Goal: Task Accomplishment & Management: Use online tool/utility

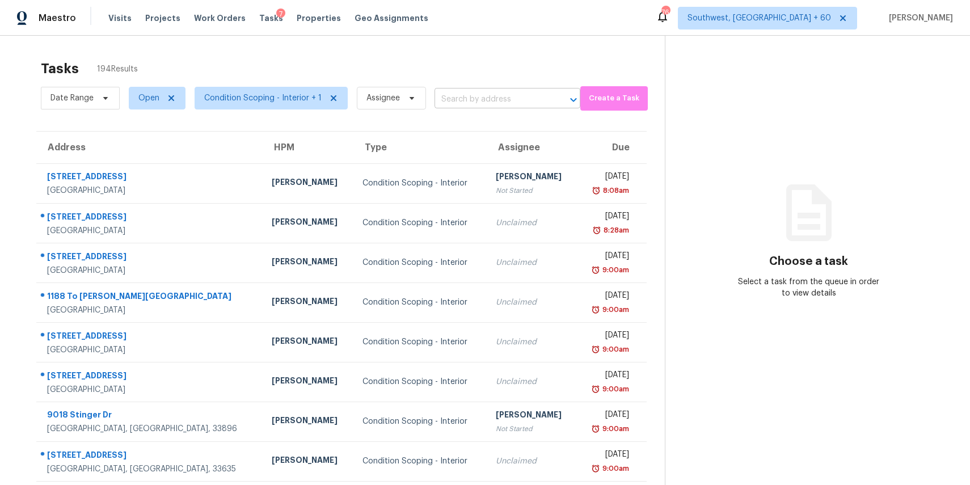
click at [455, 107] on input "text" at bounding box center [491, 100] width 114 height 18
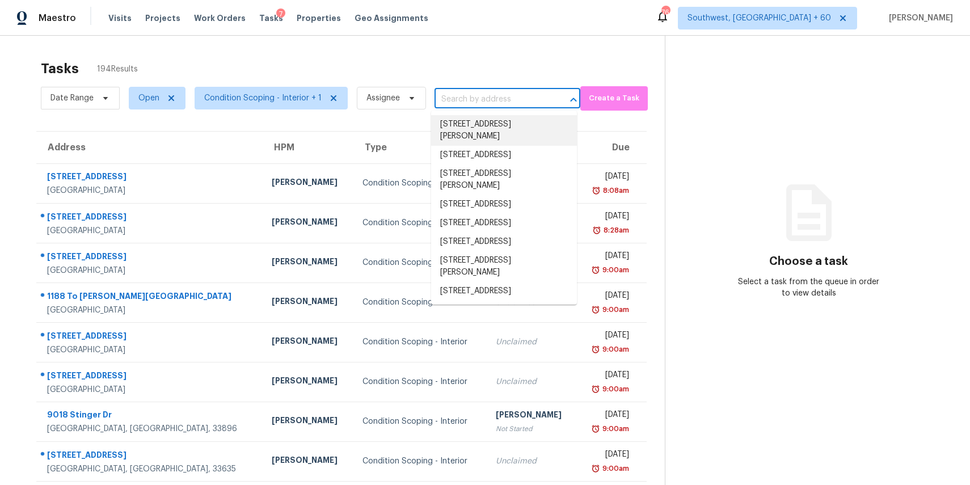
paste input "[STREET_ADDRESS]"
type input "[STREET_ADDRESS]"
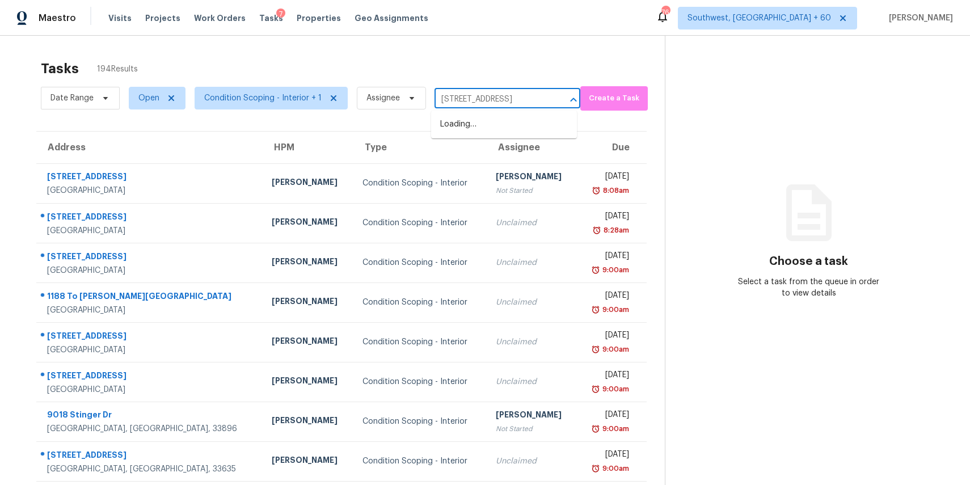
scroll to position [0, 36]
click at [520, 134] on li "[STREET_ADDRESS]" at bounding box center [504, 124] width 146 height 19
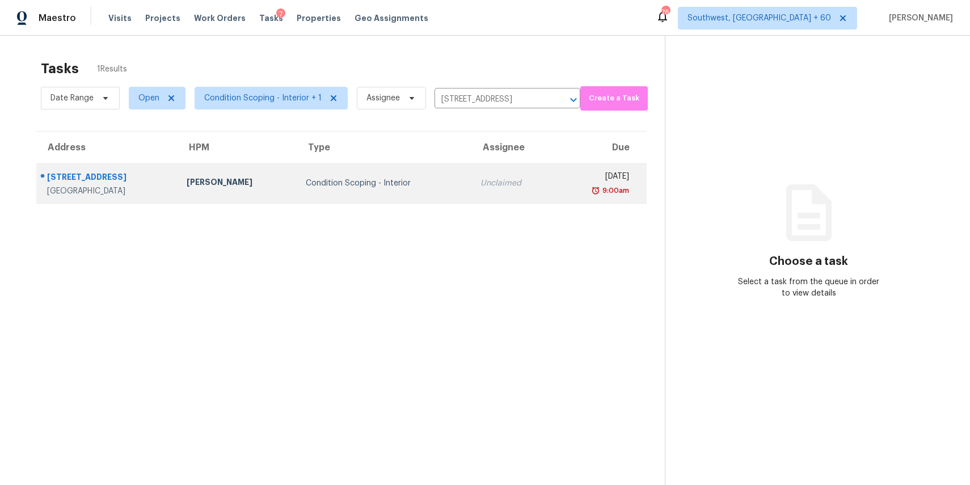
click at [487, 181] on div "Unclaimed" at bounding box center [513, 183] width 66 height 11
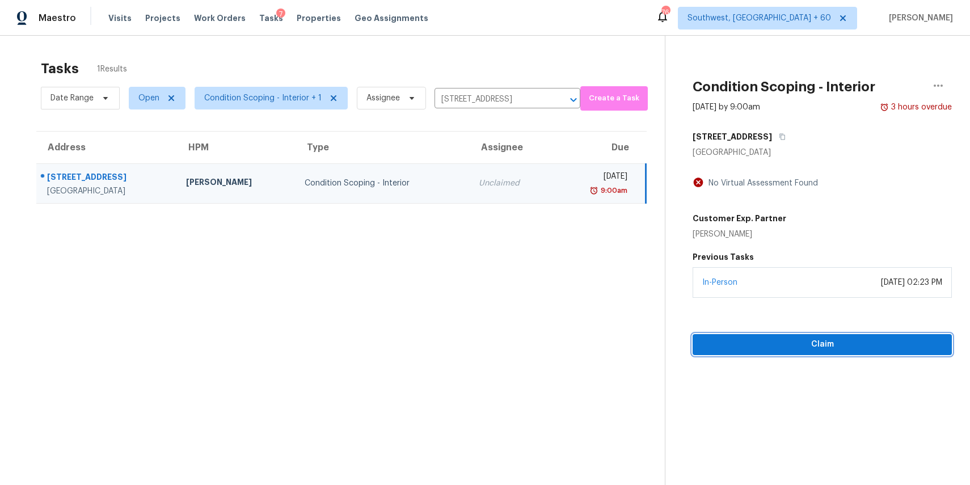
click at [841, 355] on button "Claim" at bounding box center [822, 344] width 259 height 21
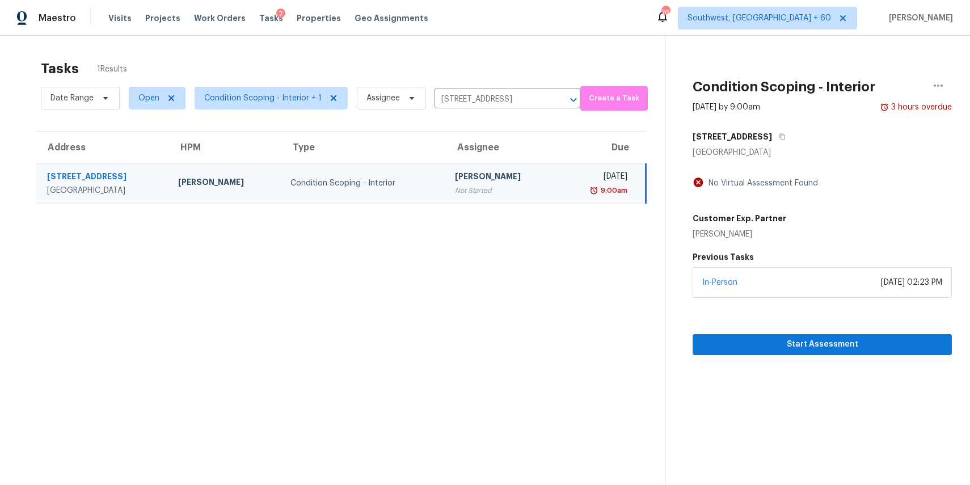
click at [478, 87] on div "Date Range Open Condition Scoping - Interior + 1 Assignee [STREET_ADDRESS] ​" at bounding box center [310, 97] width 539 height 29
click at [491, 101] on input "[STREET_ADDRESS]" at bounding box center [491, 100] width 114 height 18
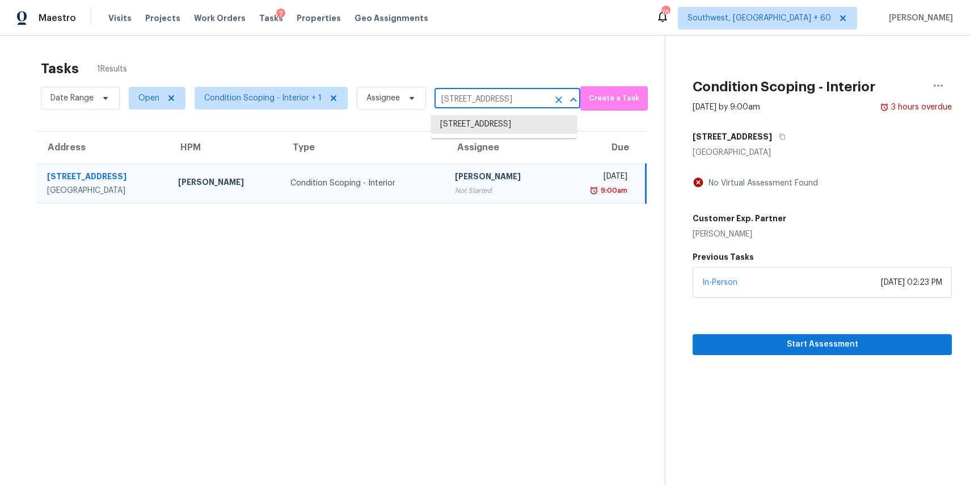
paste input "[STREET_ADDRESS][PERSON_NAME]"
type input "[STREET_ADDRESS][PERSON_NAME]"
click at [473, 116] on li "[STREET_ADDRESS][PERSON_NAME]" at bounding box center [504, 130] width 146 height 31
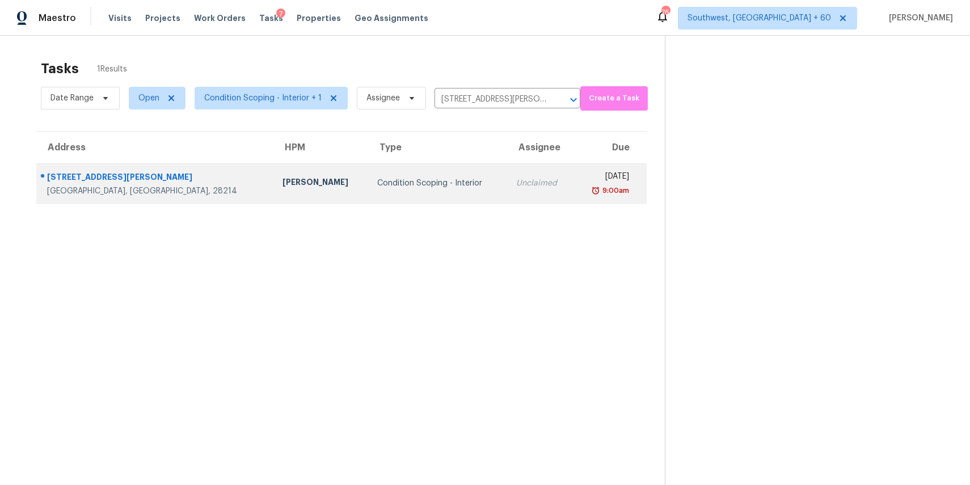
click at [507, 192] on td "Unclaimed" at bounding box center [540, 183] width 66 height 40
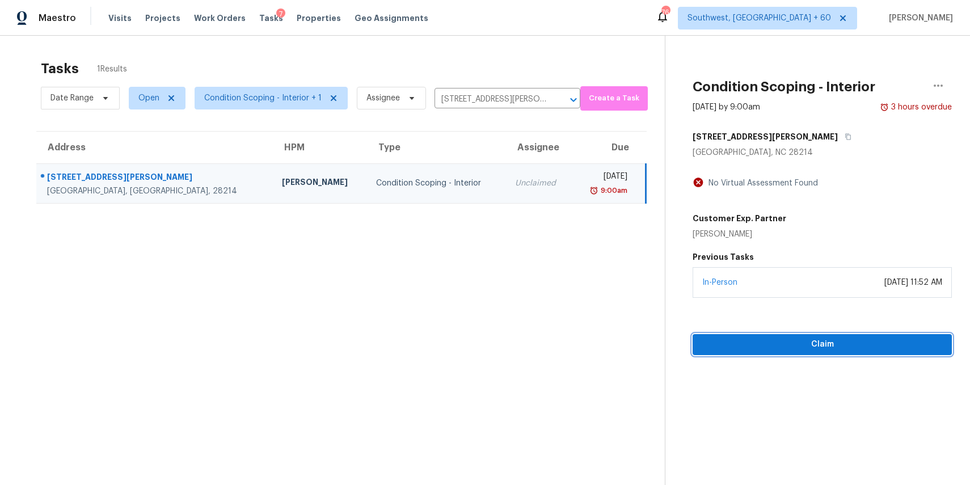
click at [828, 346] on span "Claim" at bounding box center [822, 344] width 241 height 14
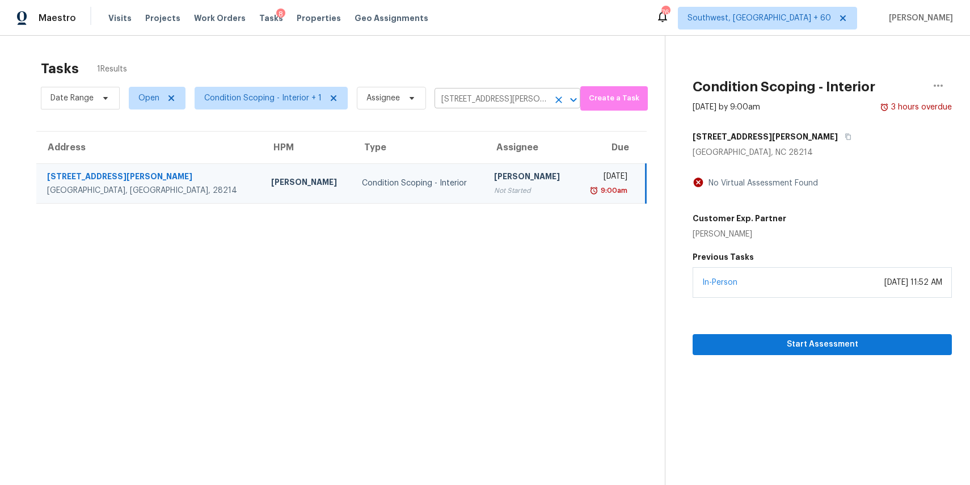
click at [518, 103] on input "[STREET_ADDRESS][PERSON_NAME]" at bounding box center [491, 100] width 114 height 18
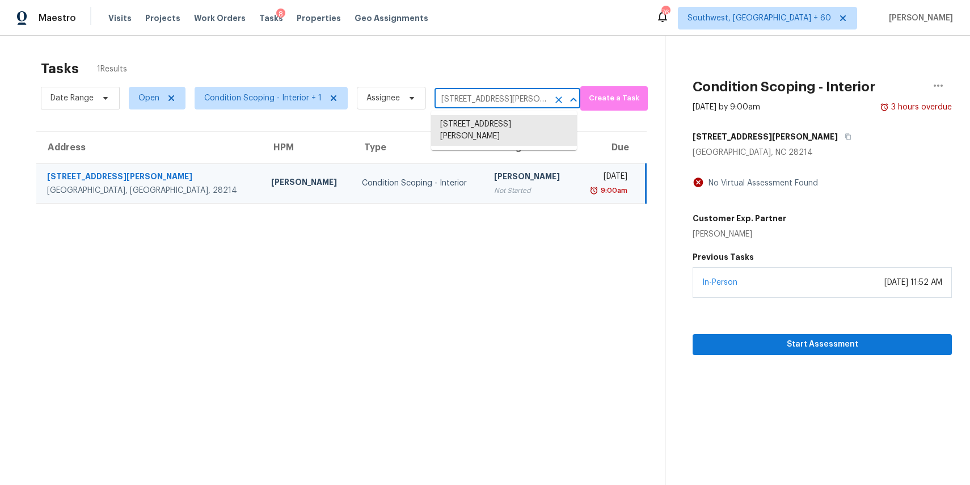
paste input "[STREET_ADDRESS]"
type input "38627 Cherry Ln"
click at [500, 118] on li "[STREET_ADDRESS]" at bounding box center [504, 124] width 146 height 19
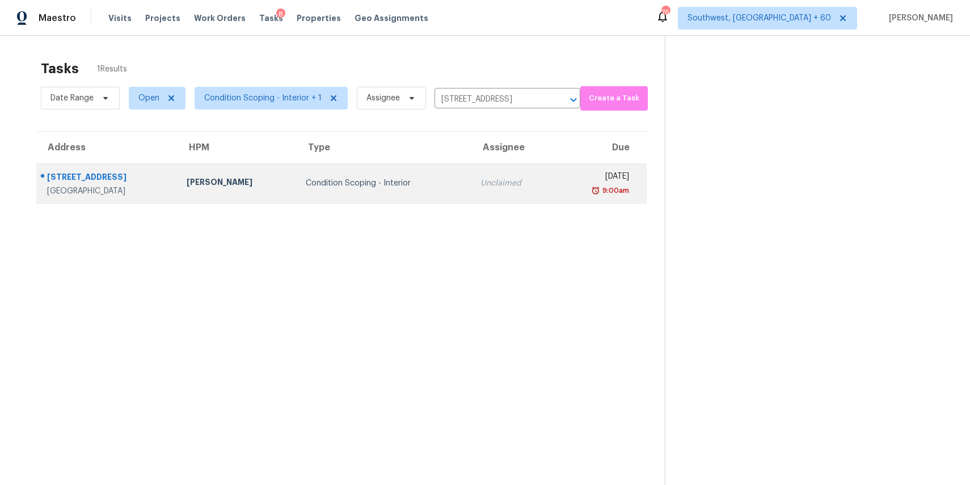
click at [564, 185] on div "9:00am" at bounding box center [596, 190] width 65 height 11
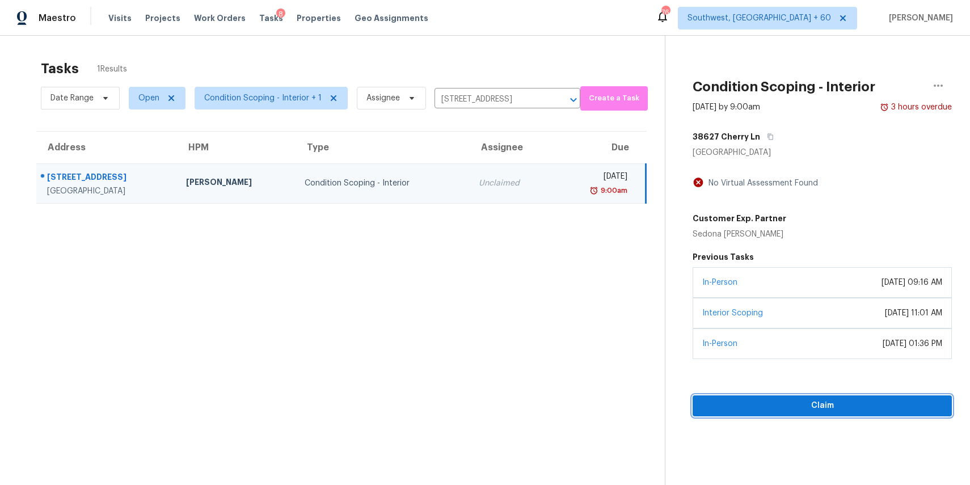
click at [802, 399] on span "Claim" at bounding box center [822, 406] width 241 height 14
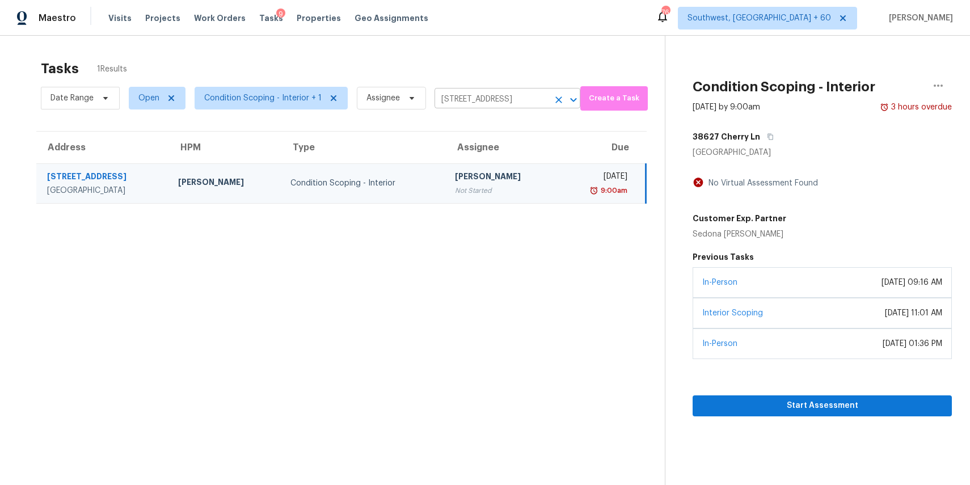
click at [466, 100] on input "[STREET_ADDRESS]" at bounding box center [491, 100] width 114 height 18
paste input "[STREET_ADDRESS][PERSON_NAME]"
type input "[STREET_ADDRESS][PERSON_NAME]"
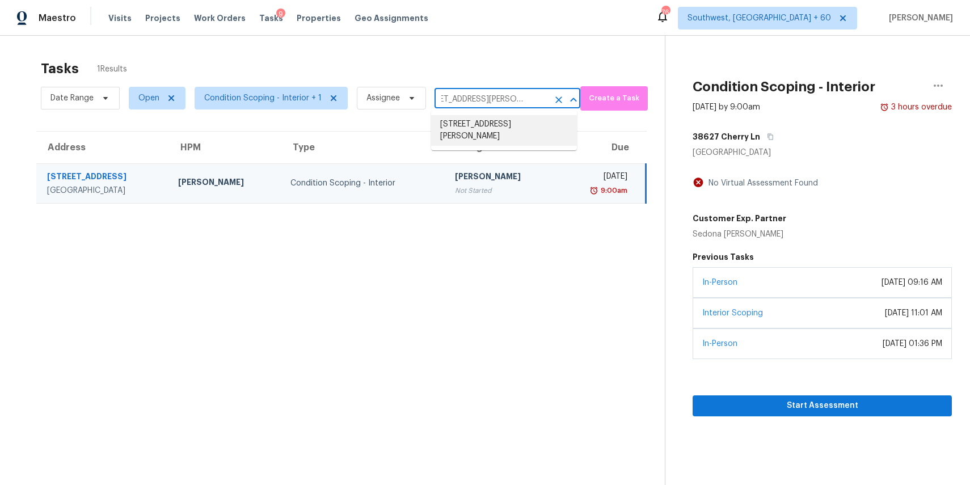
click at [486, 126] on li "[STREET_ADDRESS][PERSON_NAME]" at bounding box center [504, 130] width 146 height 31
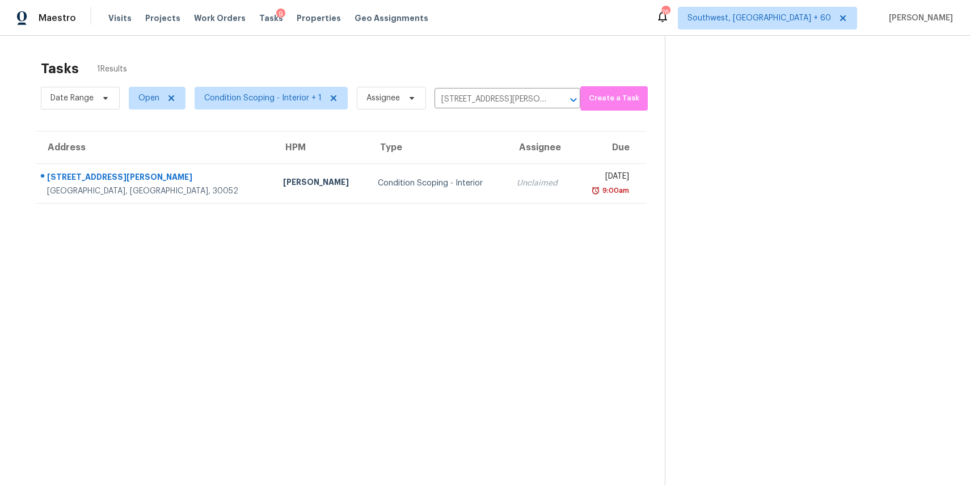
click at [481, 210] on section "Tasks 1 Results Date Range Open Condition Scoping - Interior + 1 Assignee [STRE…" at bounding box center [341, 287] width 647 height 467
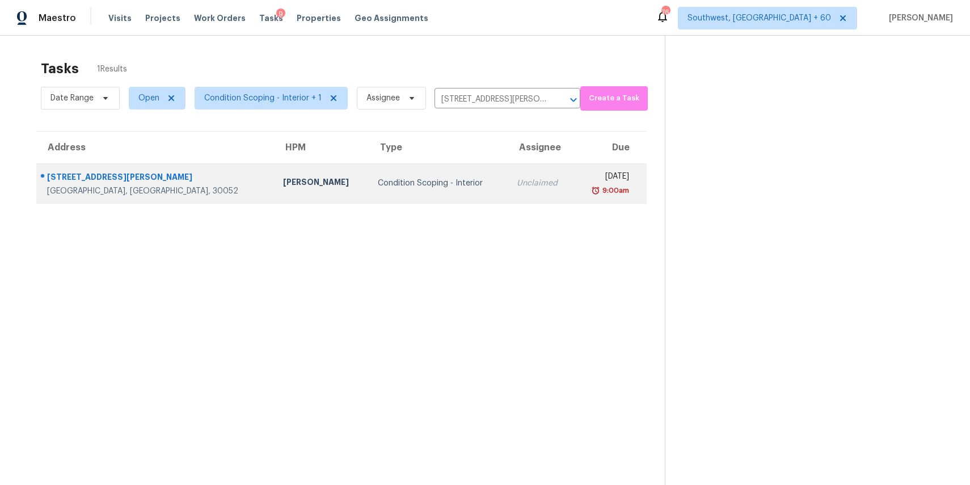
click at [574, 178] on td "[DATE] 9:00am" at bounding box center [610, 183] width 73 height 40
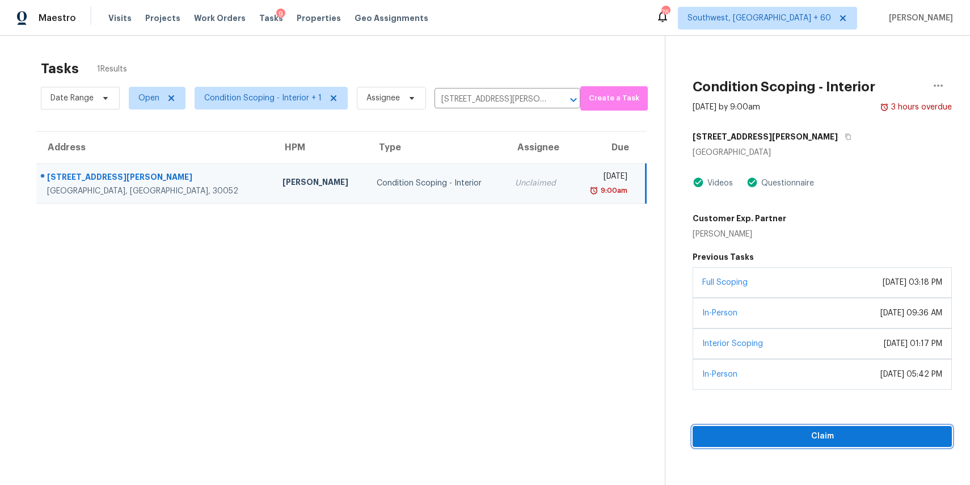
click at [817, 431] on span "Claim" at bounding box center [822, 436] width 241 height 14
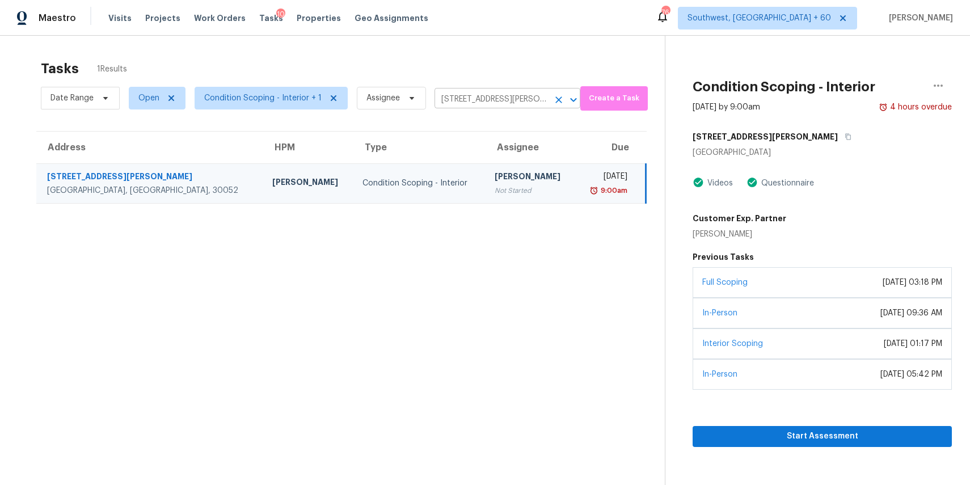
click at [513, 106] on input "[STREET_ADDRESS][PERSON_NAME]" at bounding box center [491, 100] width 114 height 18
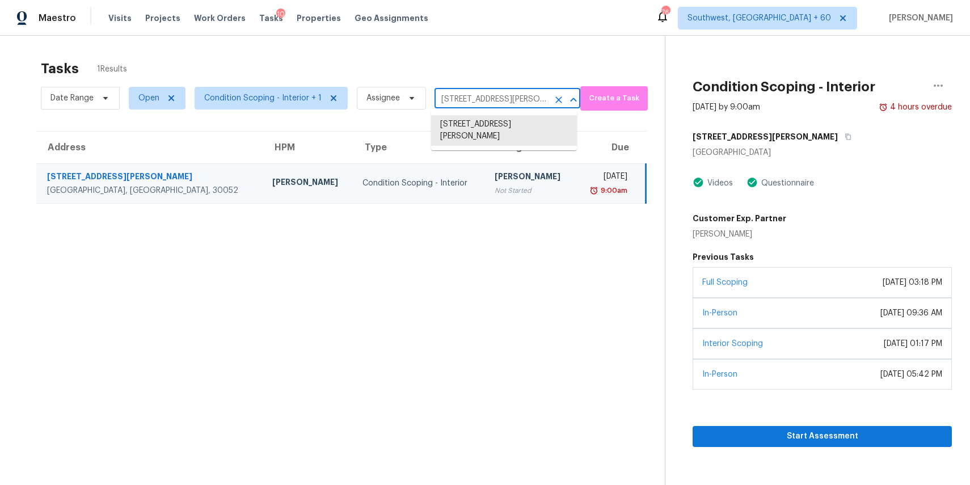
paste input "[STREET_ADDRESS]"
type input "[STREET_ADDRESS]"
click at [503, 132] on li "[STREET_ADDRESS]" at bounding box center [504, 124] width 146 height 19
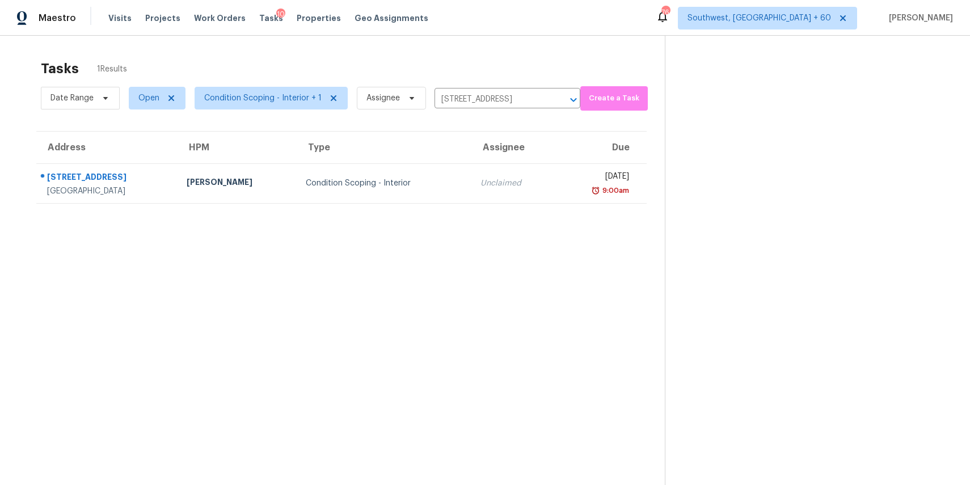
click at [480, 176] on td "Unclaimed" at bounding box center [513, 183] width 84 height 40
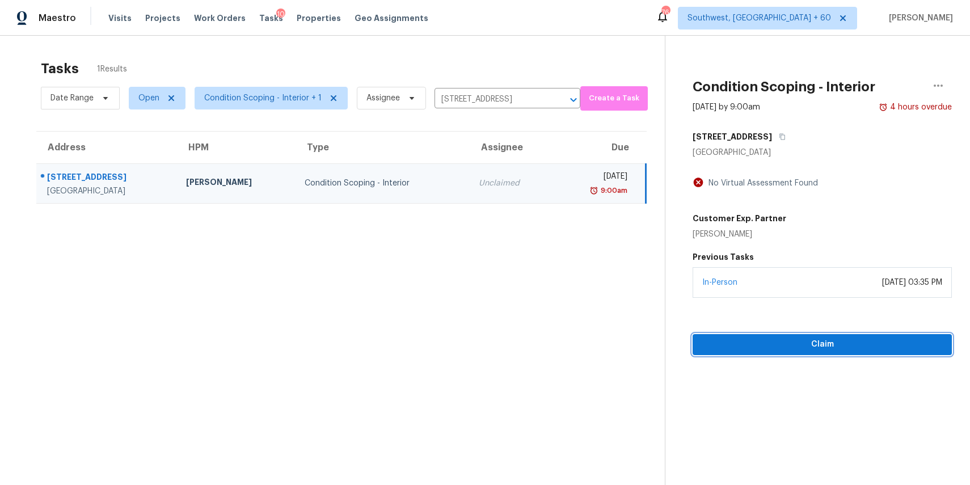
click at [822, 345] on span "Claim" at bounding box center [822, 344] width 241 height 14
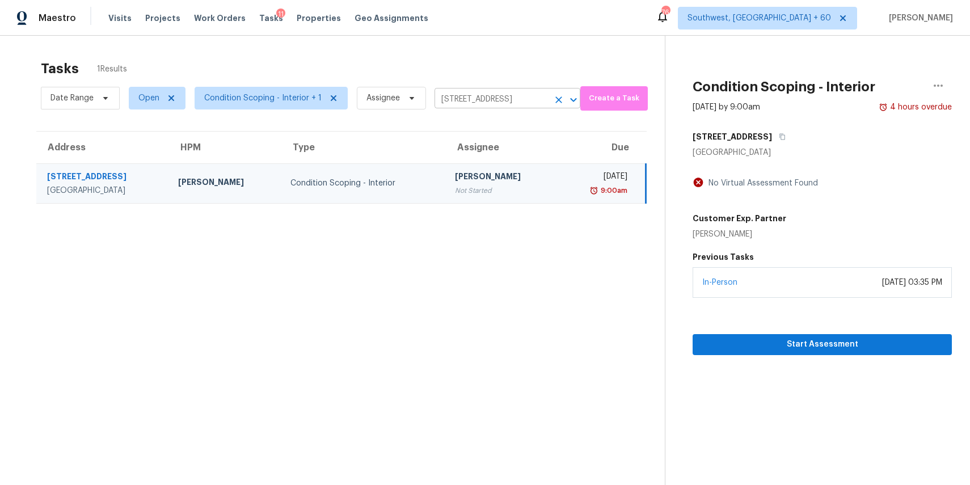
click at [507, 104] on input "[STREET_ADDRESS]" at bounding box center [491, 100] width 114 height 18
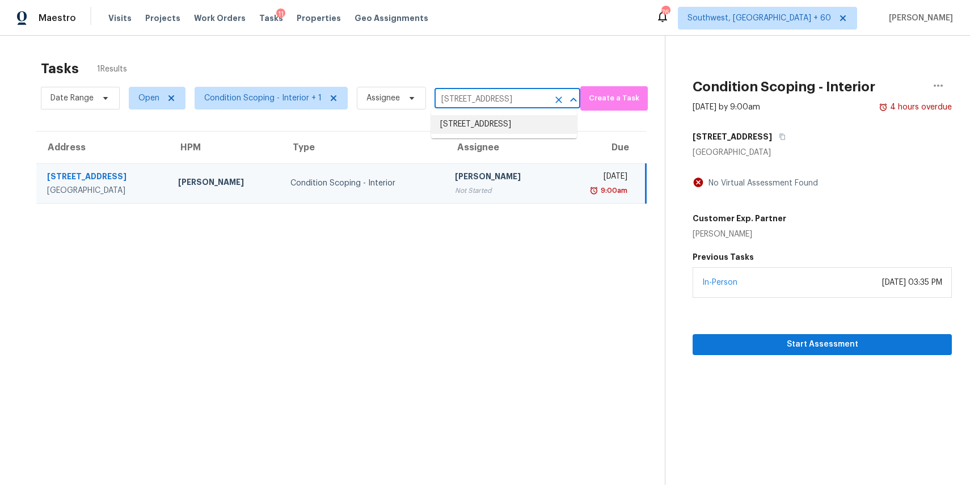
paste input "[STREET_ADDRESS]"
type input "[STREET_ADDRESS]"
click at [541, 134] on li "[STREET_ADDRESS]" at bounding box center [504, 124] width 146 height 19
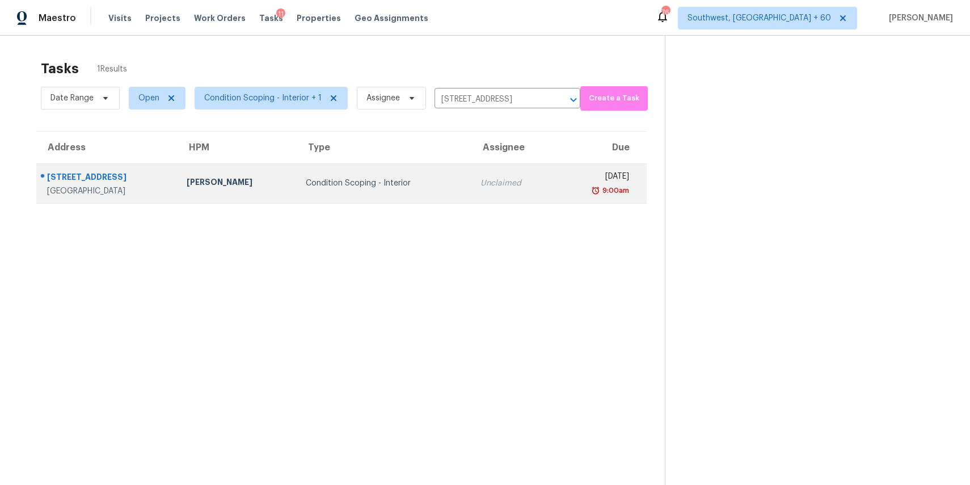
click at [503, 168] on td "Unclaimed" at bounding box center [513, 183] width 84 height 40
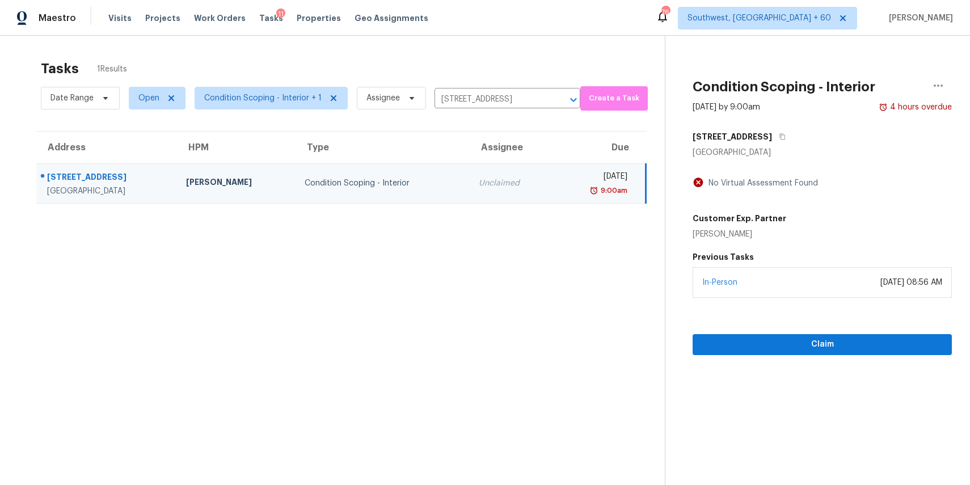
click at [812, 332] on div "Claim" at bounding box center [822, 326] width 259 height 57
click at [808, 343] on span "Claim" at bounding box center [822, 344] width 241 height 14
click at [479, 92] on input "[STREET_ADDRESS]" at bounding box center [491, 100] width 114 height 18
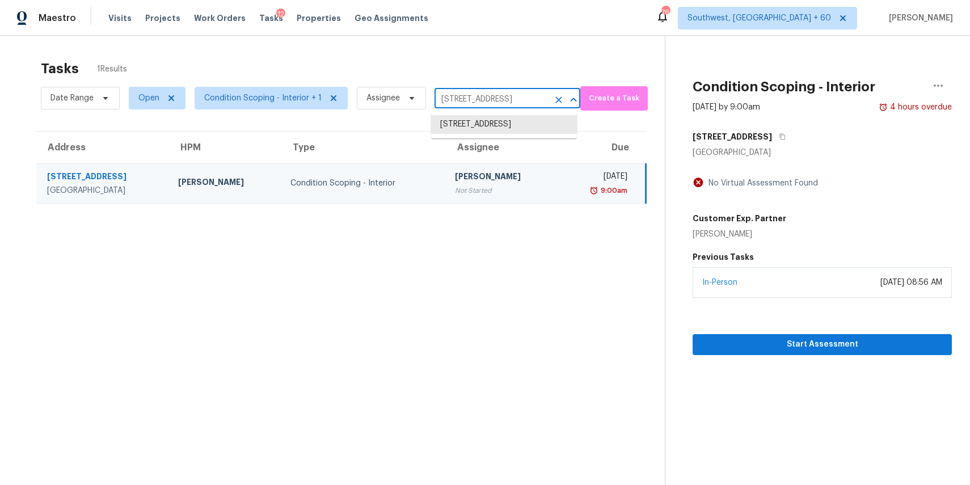
paste input "[STREET_ADDRESS]"
type input "[STREET_ADDRESS]"
click at [527, 125] on li "[STREET_ADDRESS]" at bounding box center [504, 124] width 146 height 19
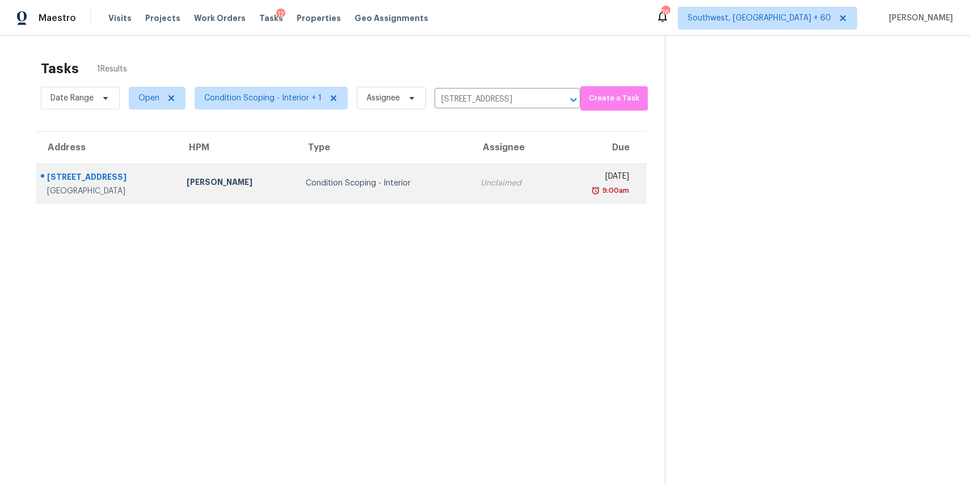
click at [475, 172] on td "Unclaimed" at bounding box center [513, 183] width 84 height 40
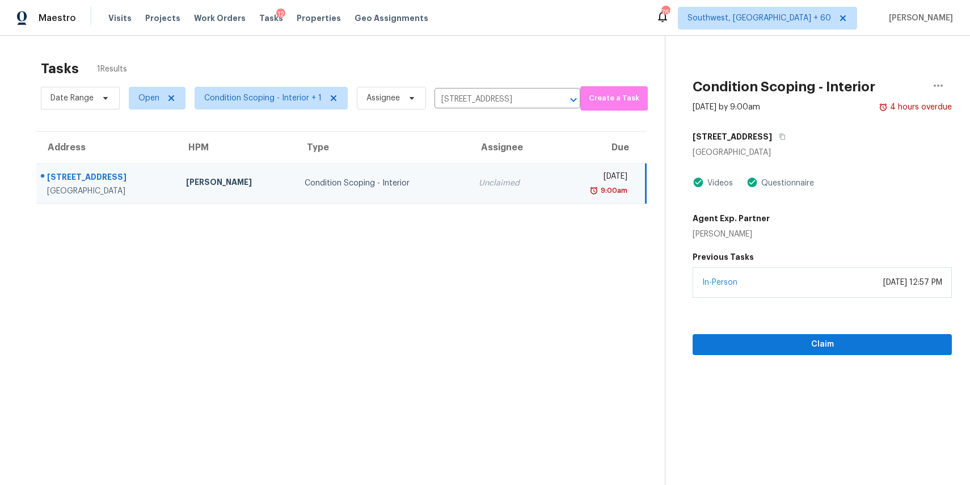
click at [843, 356] on section "Condition Scoping - Interior [DATE] by 9:00am 4 hours overdue [STREET_ADDRESS] …" at bounding box center [808, 278] width 287 height 485
click at [843, 346] on span "Claim" at bounding box center [822, 344] width 241 height 14
click at [449, 93] on input "[STREET_ADDRESS]" at bounding box center [491, 100] width 114 height 18
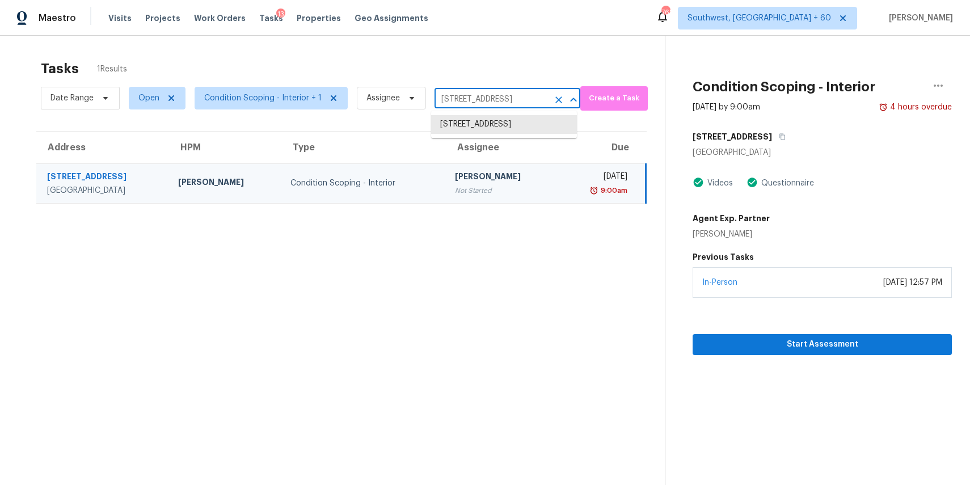
paste input "[STREET_ADDRESS]"
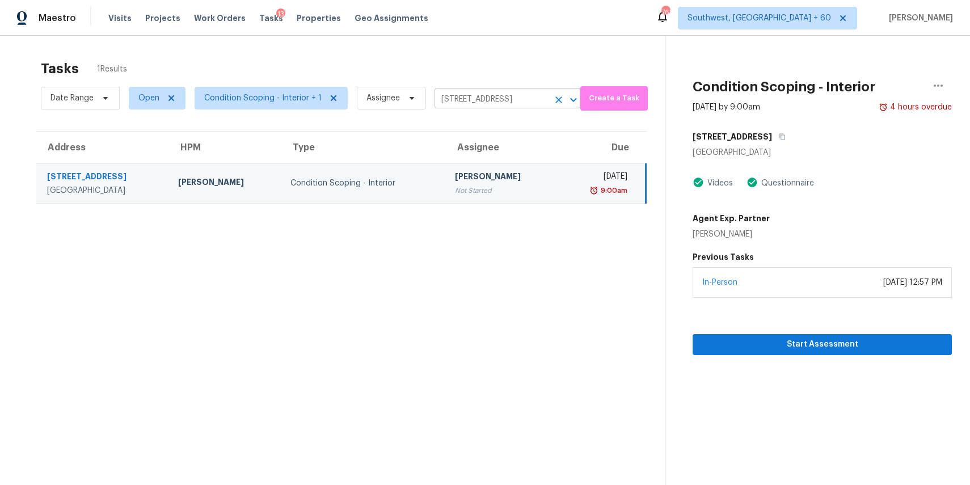
click at [522, 91] on input "[STREET_ADDRESS]" at bounding box center [491, 100] width 114 height 18
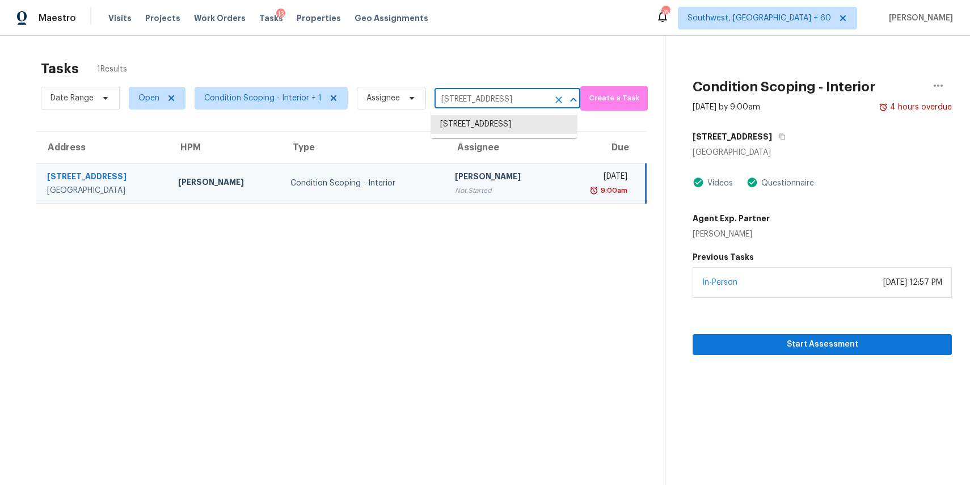
paste input "[STREET_ADDRESS]"
type input "955 Junipe"
click at [508, 120] on li "[STREET_ADDRESS]" at bounding box center [504, 124] width 146 height 19
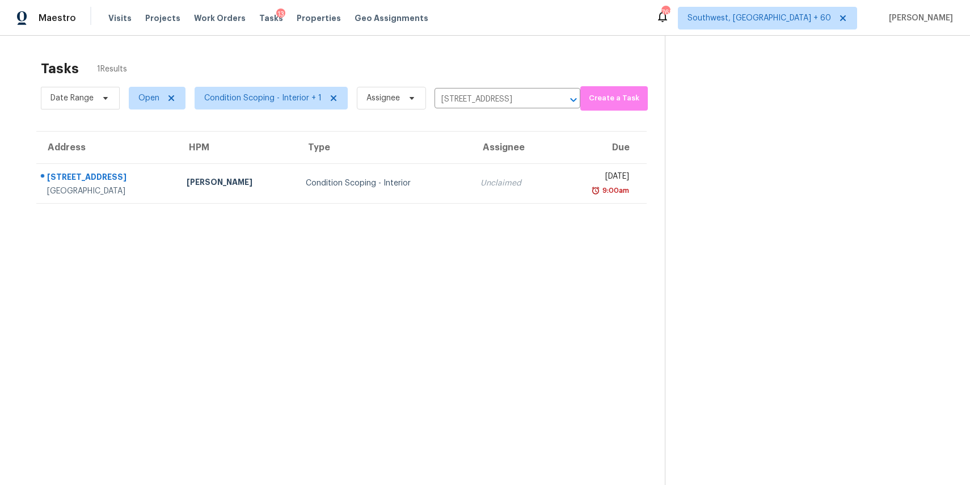
click at [483, 196] on td "Unclaimed" at bounding box center [513, 183] width 84 height 40
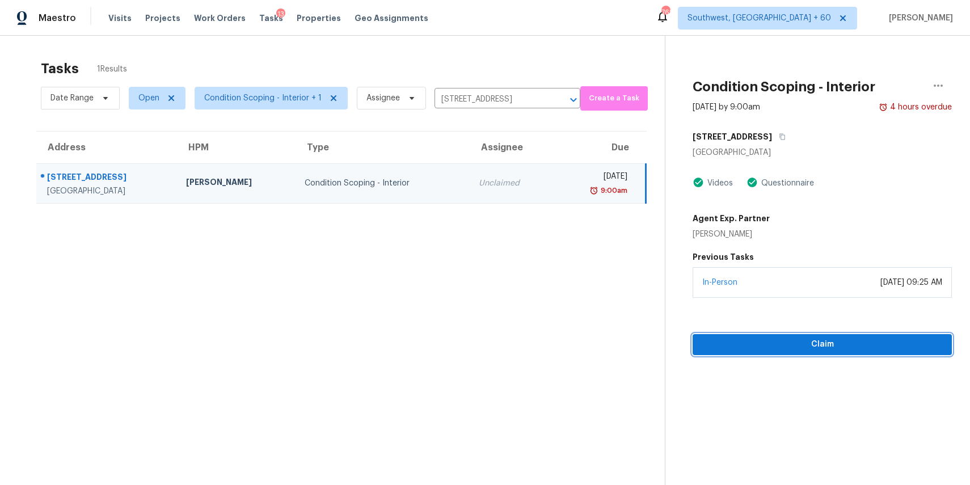
click at [820, 342] on span "Claim" at bounding box center [822, 344] width 241 height 14
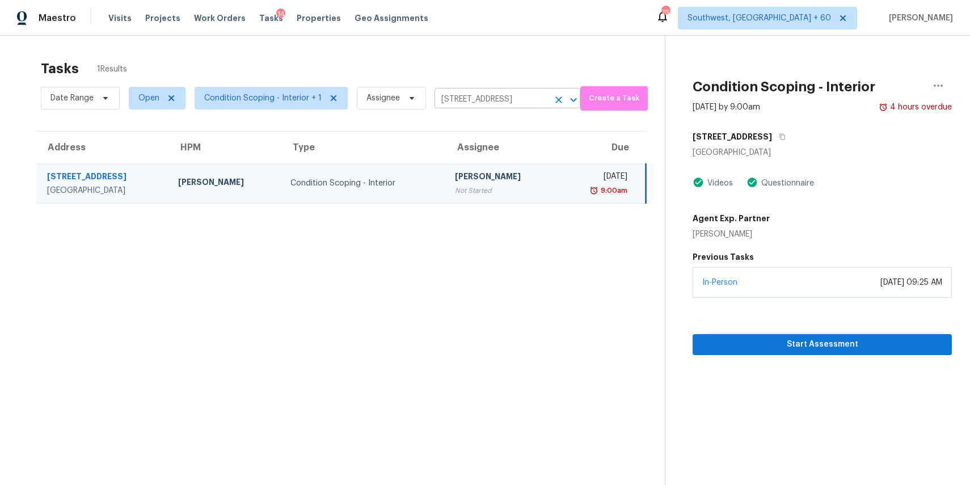
click at [487, 95] on input "[STREET_ADDRESS]" at bounding box center [491, 100] width 114 height 18
paste input "[STREET_ADDRESS][PERSON_NAME]"
type input "[STREET_ADDRESS][PERSON_NAME]"
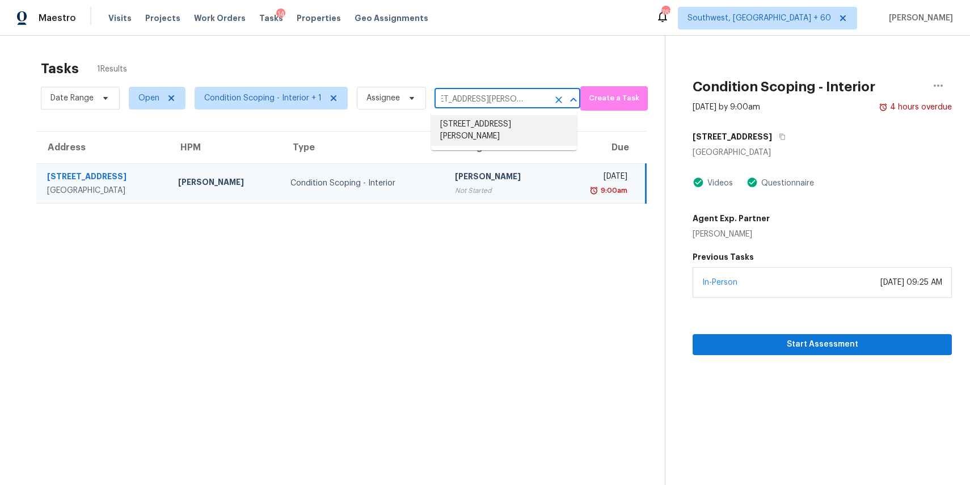
click at [495, 136] on li "[STREET_ADDRESS][PERSON_NAME]" at bounding box center [504, 130] width 146 height 31
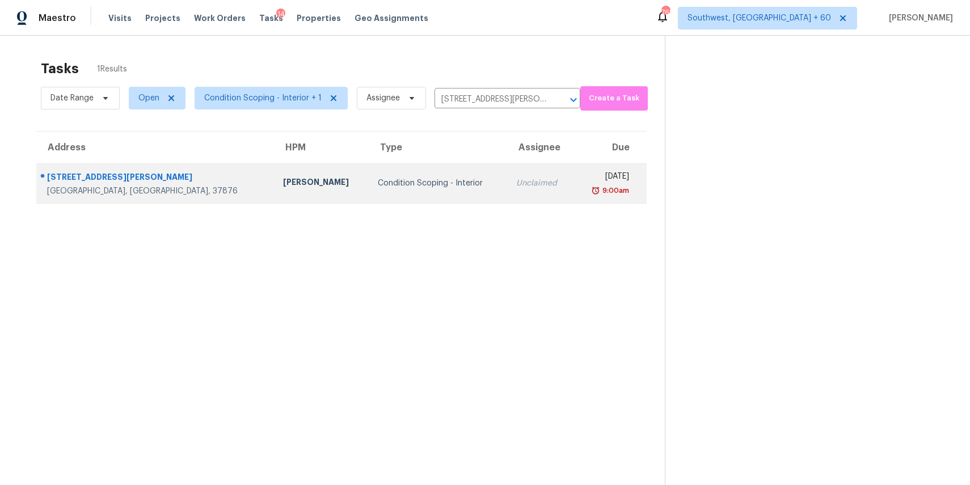
click at [516, 183] on div "Unclaimed" at bounding box center [540, 183] width 48 height 11
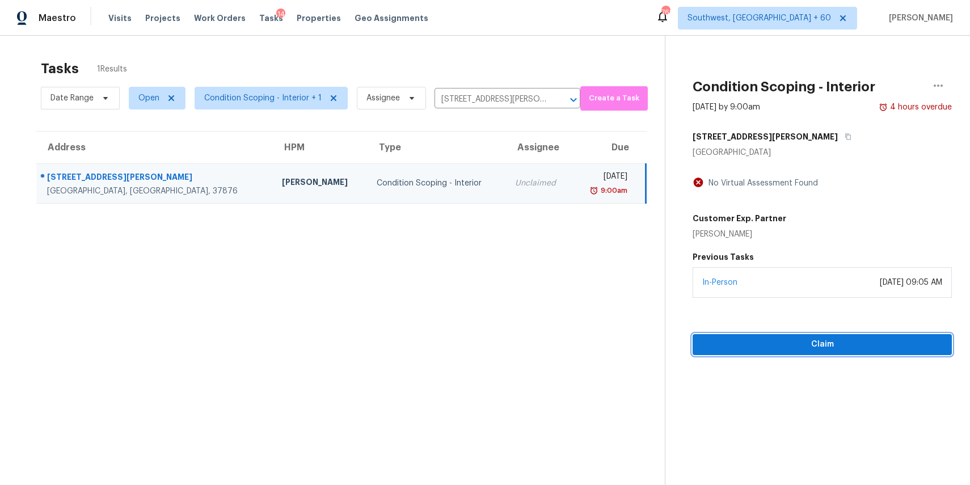
click at [831, 337] on span "Claim" at bounding box center [822, 344] width 241 height 14
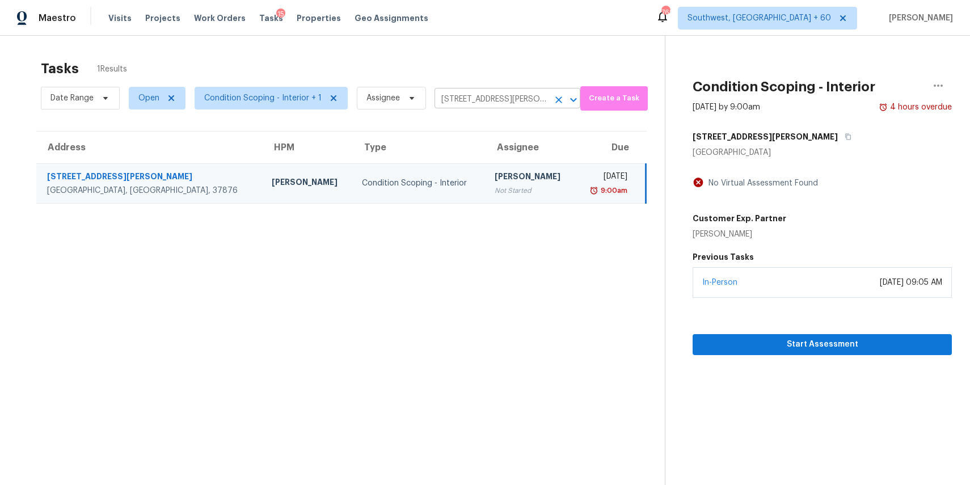
click at [495, 95] on input "[STREET_ADDRESS][PERSON_NAME]" at bounding box center [491, 100] width 114 height 18
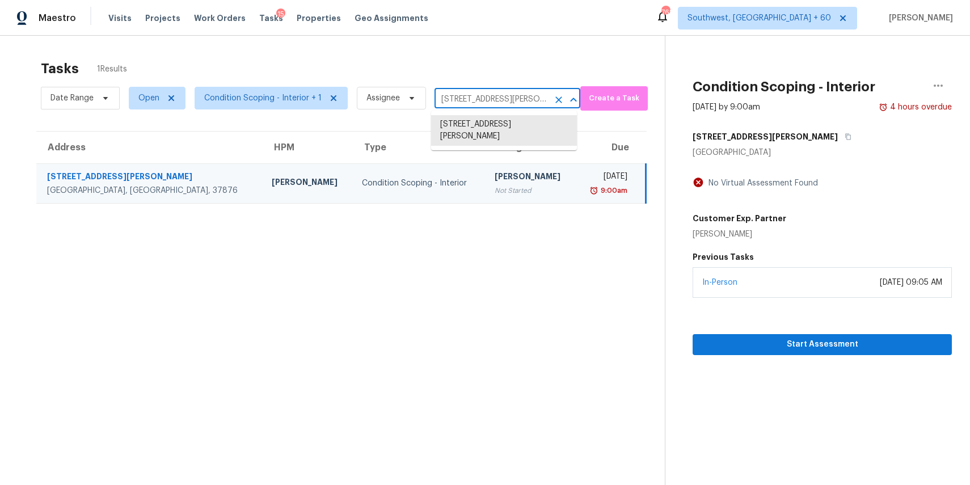
paste input "[STREET_ADDRESS]"
type input "[STREET_ADDRESS]"
click at [518, 134] on li "[STREET_ADDRESS]" at bounding box center [504, 124] width 146 height 19
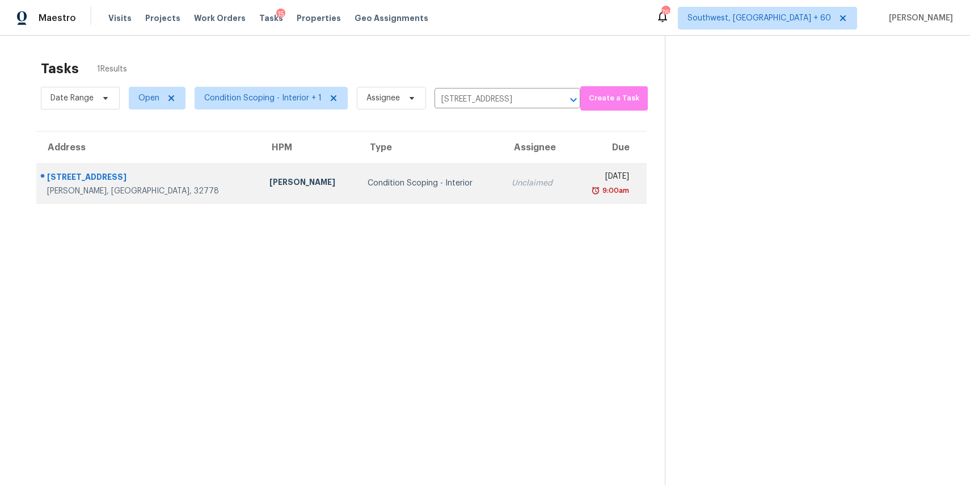
click at [580, 180] on div "[DATE]" at bounding box center [604, 178] width 49 height 14
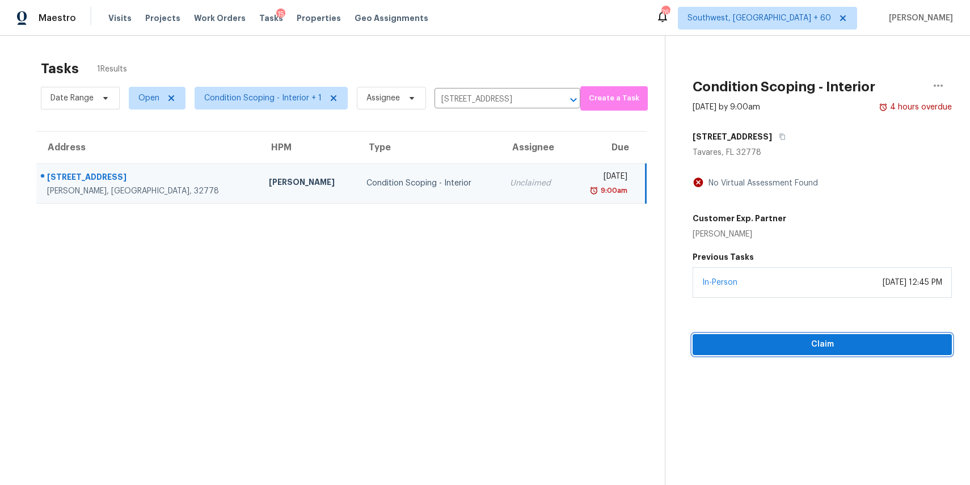
click at [834, 341] on span "Claim" at bounding box center [822, 344] width 241 height 14
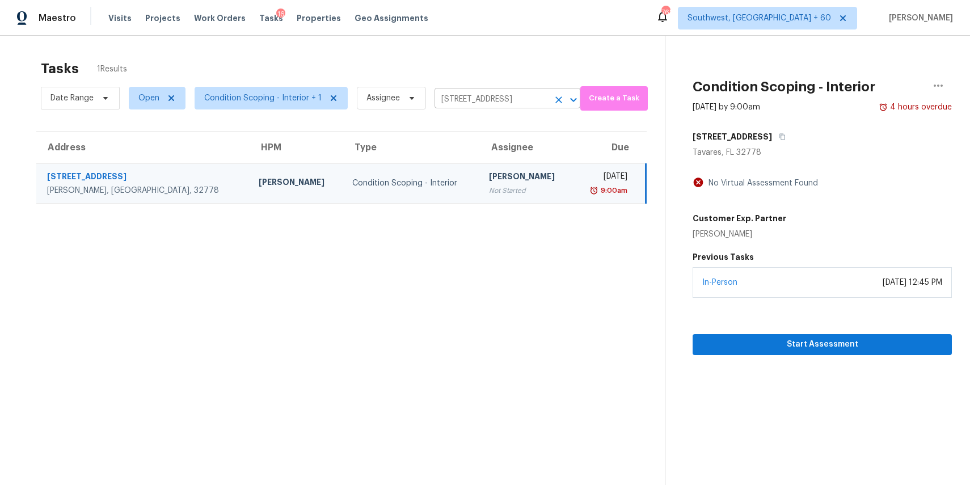
click at [525, 102] on input "[STREET_ADDRESS]" at bounding box center [491, 100] width 114 height 18
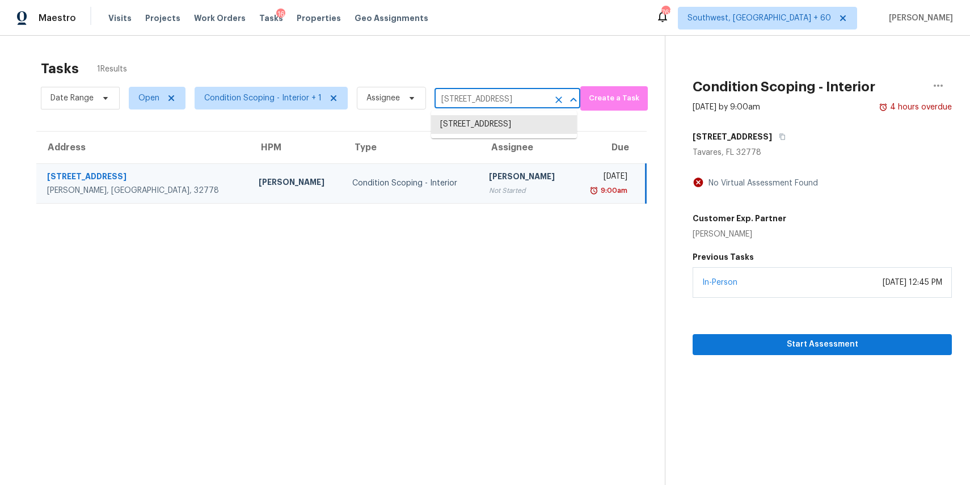
paste input "[STREET_ADDRESS][PERSON_NAME]"
type input "[STREET_ADDRESS][PERSON_NAME]"
click at [507, 138] on li "[STREET_ADDRESS][PERSON_NAME]" at bounding box center [504, 130] width 146 height 31
